Goal: Find specific fact: Find specific fact

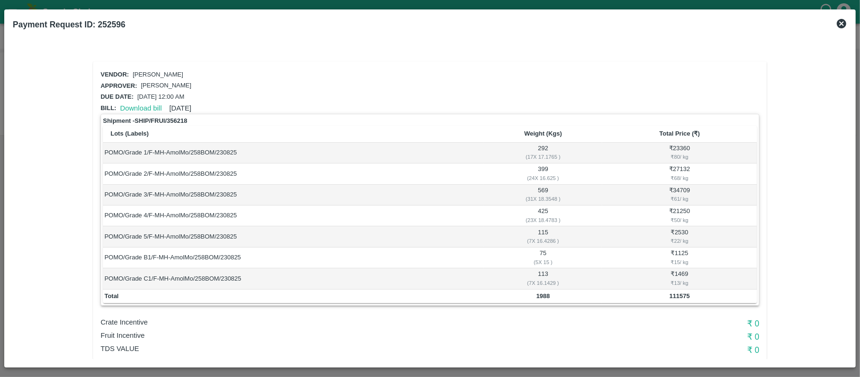
click at [545, 293] on b "1988" at bounding box center [544, 295] width 14 height 7
copy b "1988"
click at [677, 297] on b "111575" at bounding box center [679, 295] width 20 height 7
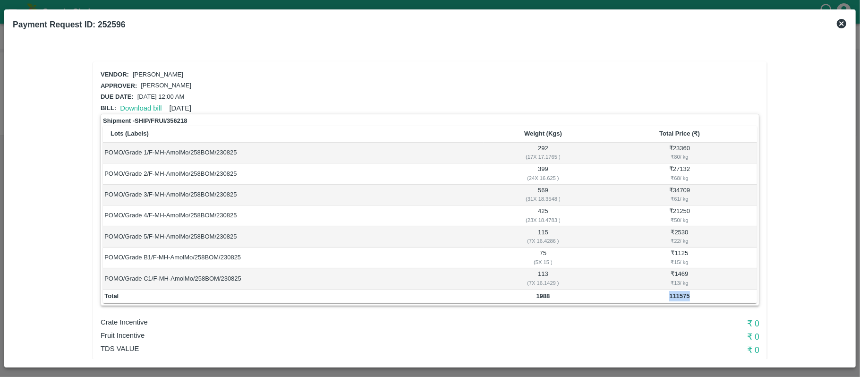
copy b "111575"
click at [541, 297] on b "1988" at bounding box center [544, 295] width 14 height 7
copy b "1988"
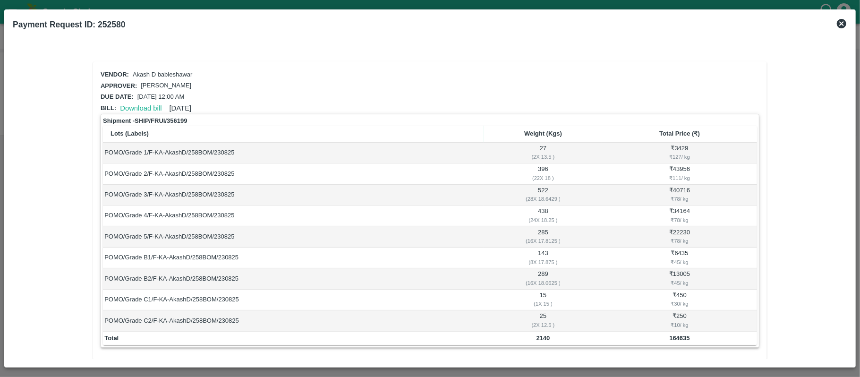
scroll to position [127, 0]
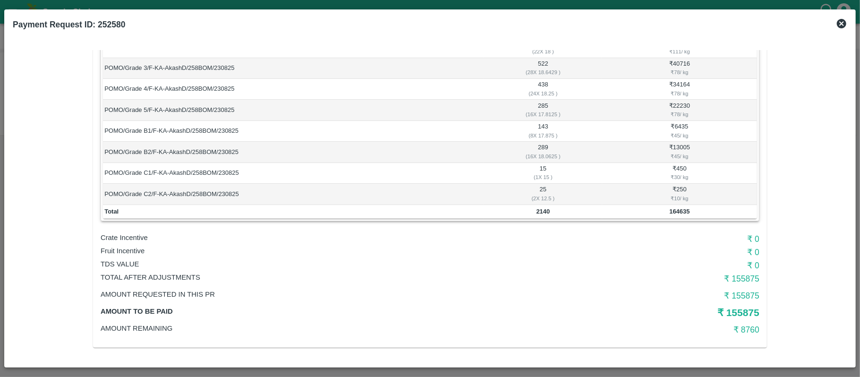
click at [537, 210] on b "2140" at bounding box center [544, 211] width 14 height 7
copy b "2140"
click at [677, 210] on b "164635" at bounding box center [679, 211] width 20 height 7
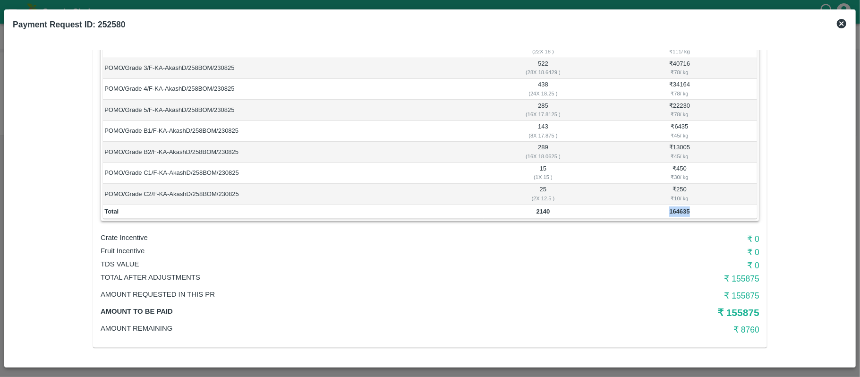
copy b "164635"
click at [677, 210] on b "164635" at bounding box center [679, 211] width 20 height 7
click at [543, 210] on b "2140" at bounding box center [544, 211] width 14 height 7
copy b "2140"
